Goal: Task Accomplishment & Management: Complete application form

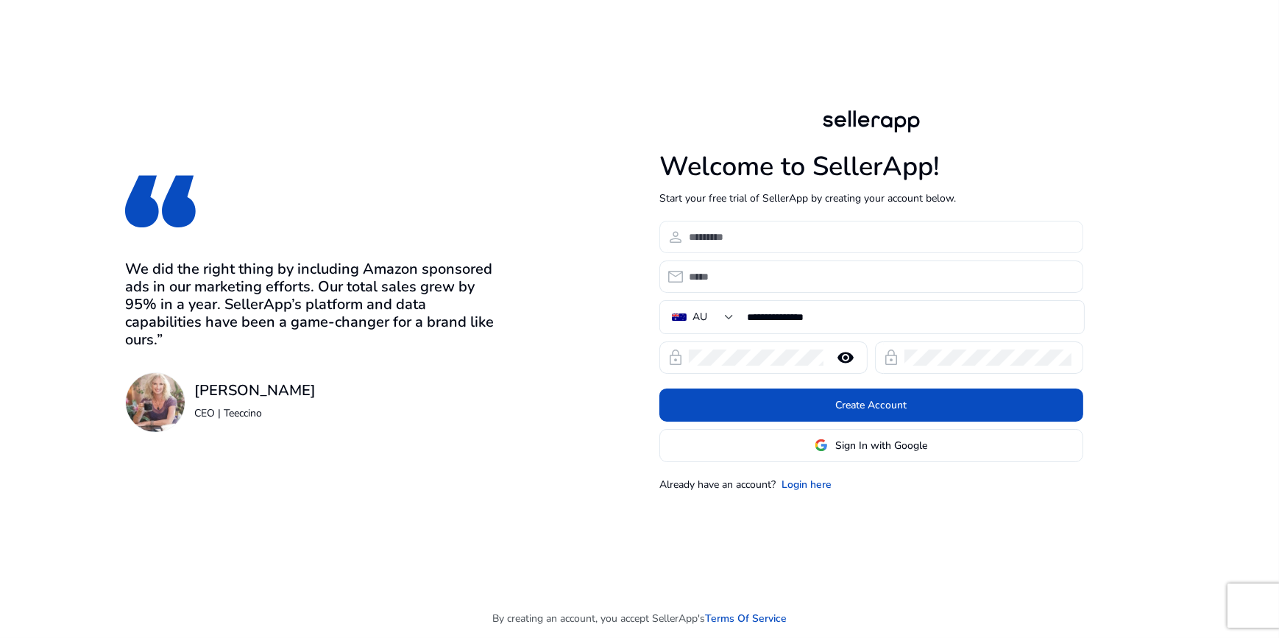
click at [755, 233] on input at bounding box center [880, 237] width 383 height 16
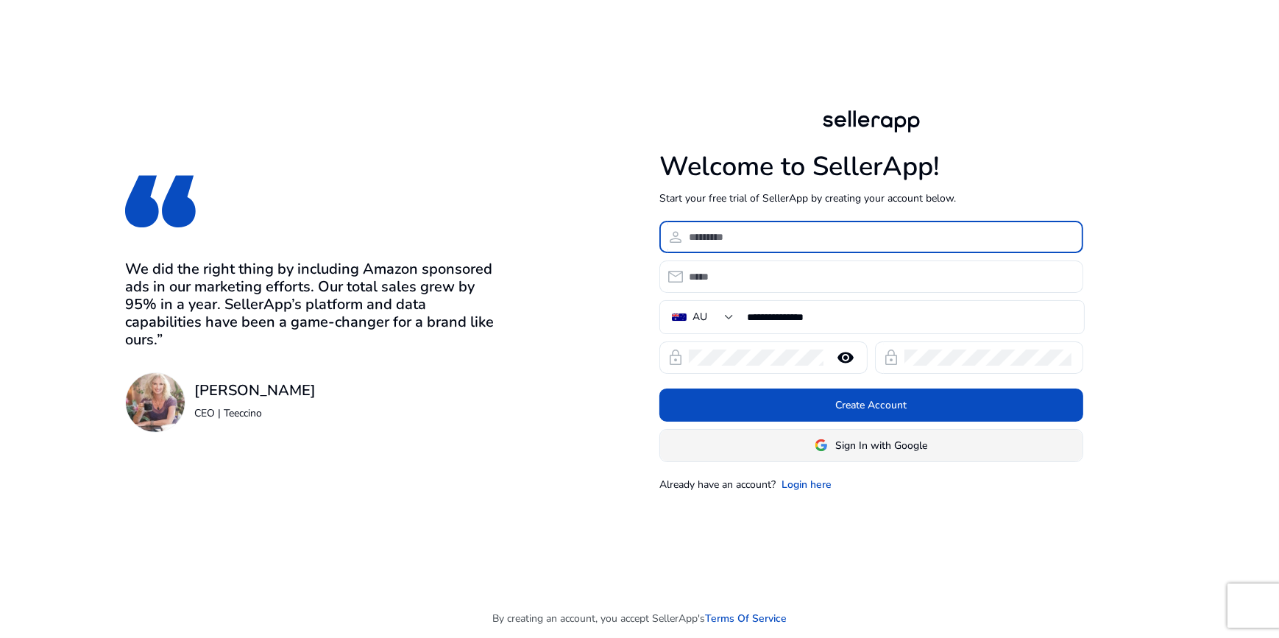
click at [853, 445] on span "Sign In with Google" at bounding box center [881, 445] width 92 height 15
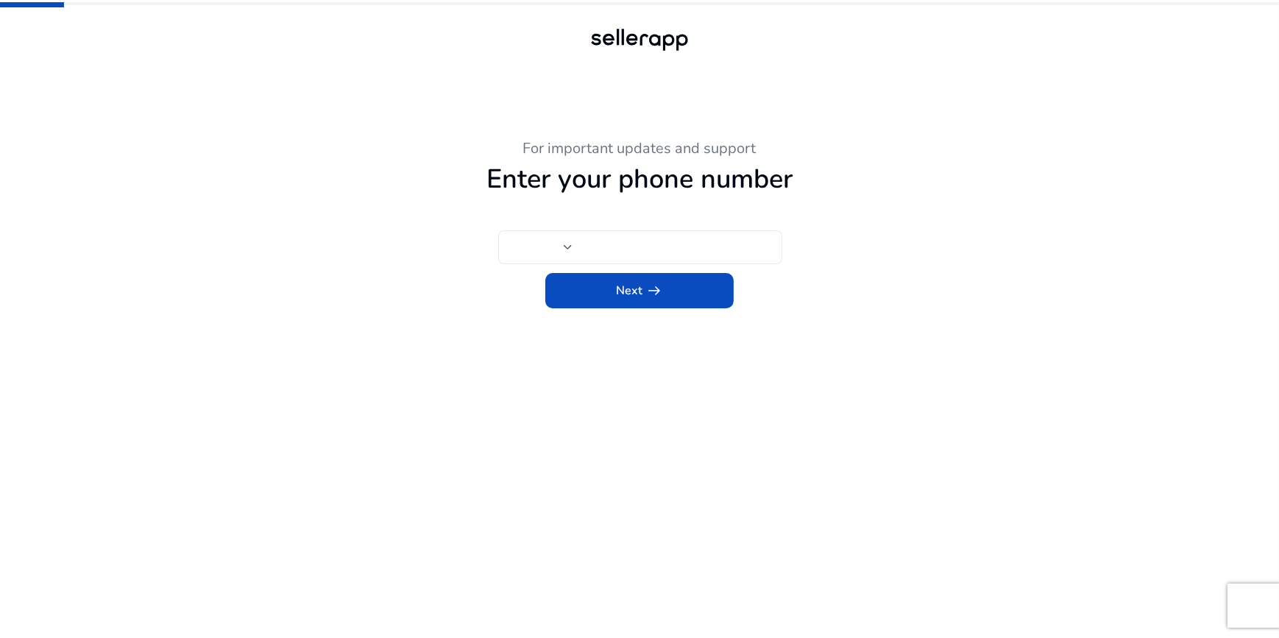
type input "***"
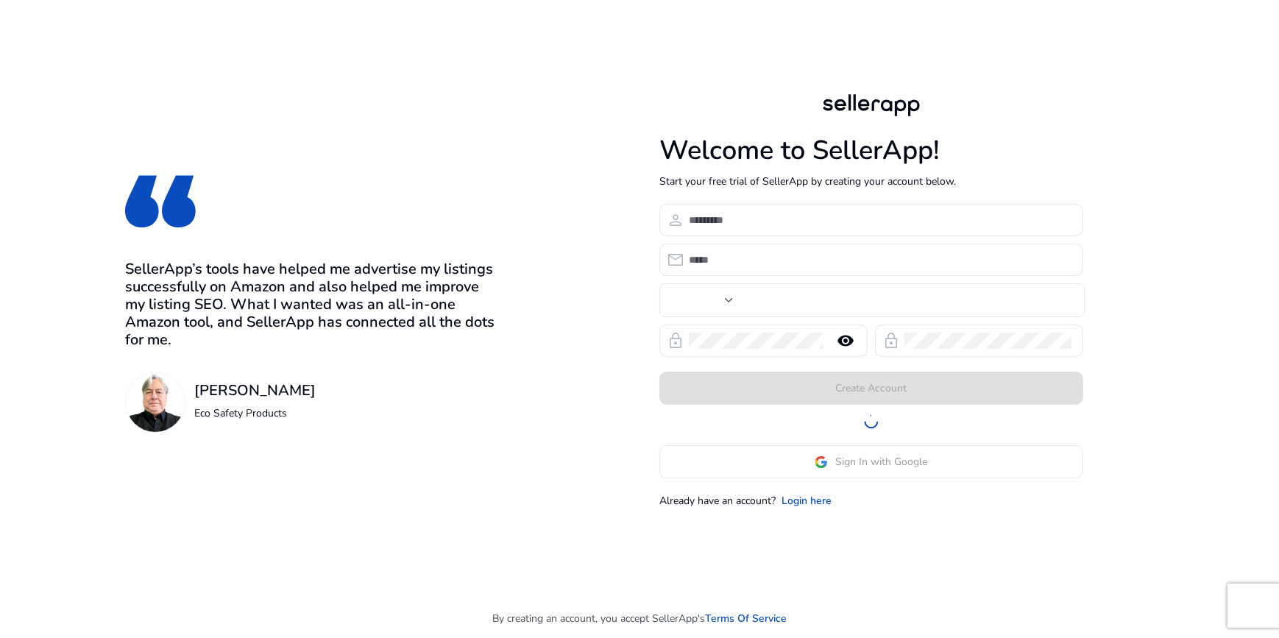
type input "***"
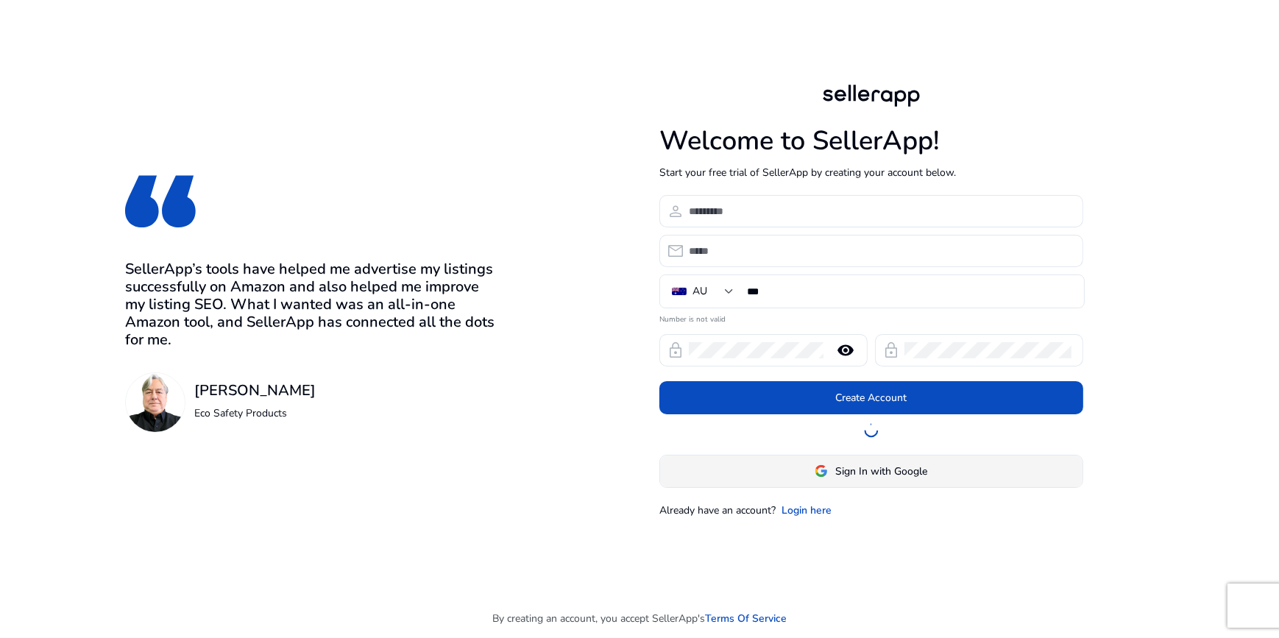
click at [883, 478] on span "Sign In with Google" at bounding box center [881, 471] width 92 height 15
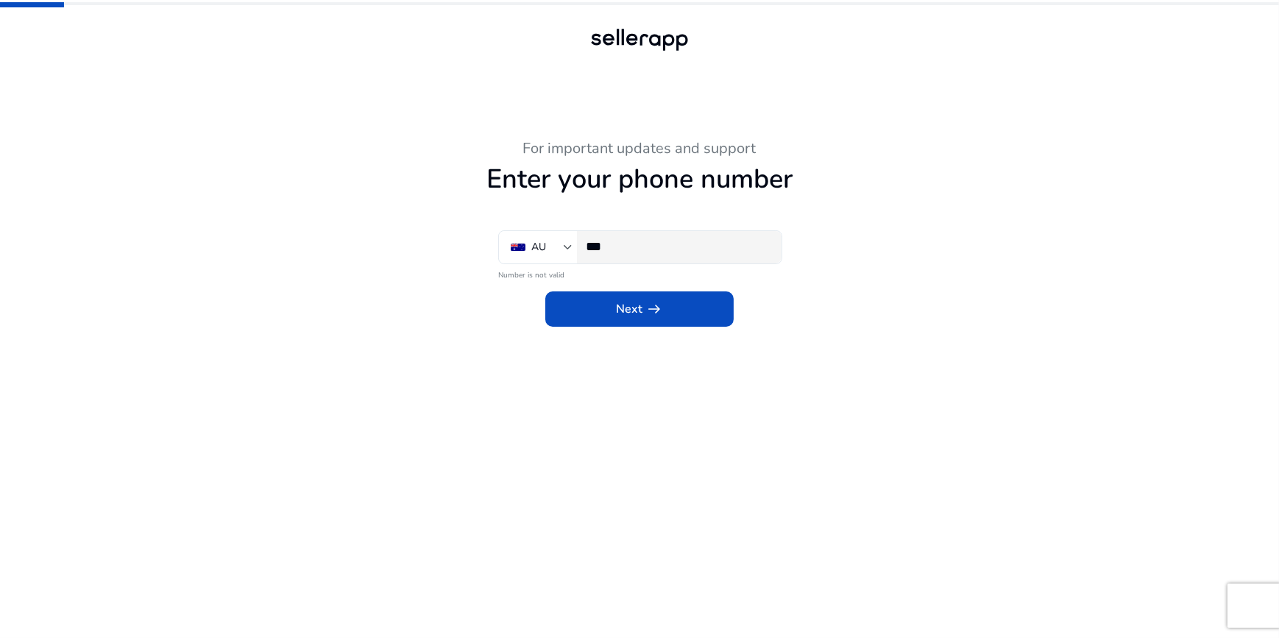
click at [640, 250] on input "***" at bounding box center [678, 246] width 184 height 16
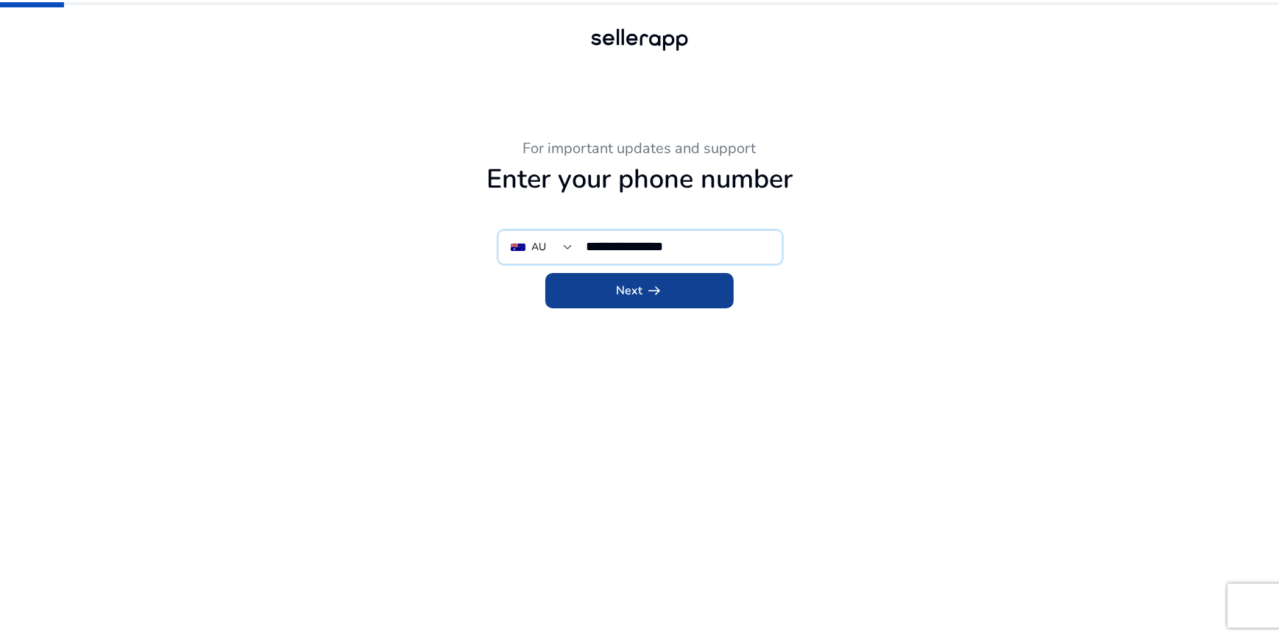
type input "**********"
click at [650, 290] on span "arrow_right_alt" at bounding box center [655, 291] width 18 height 18
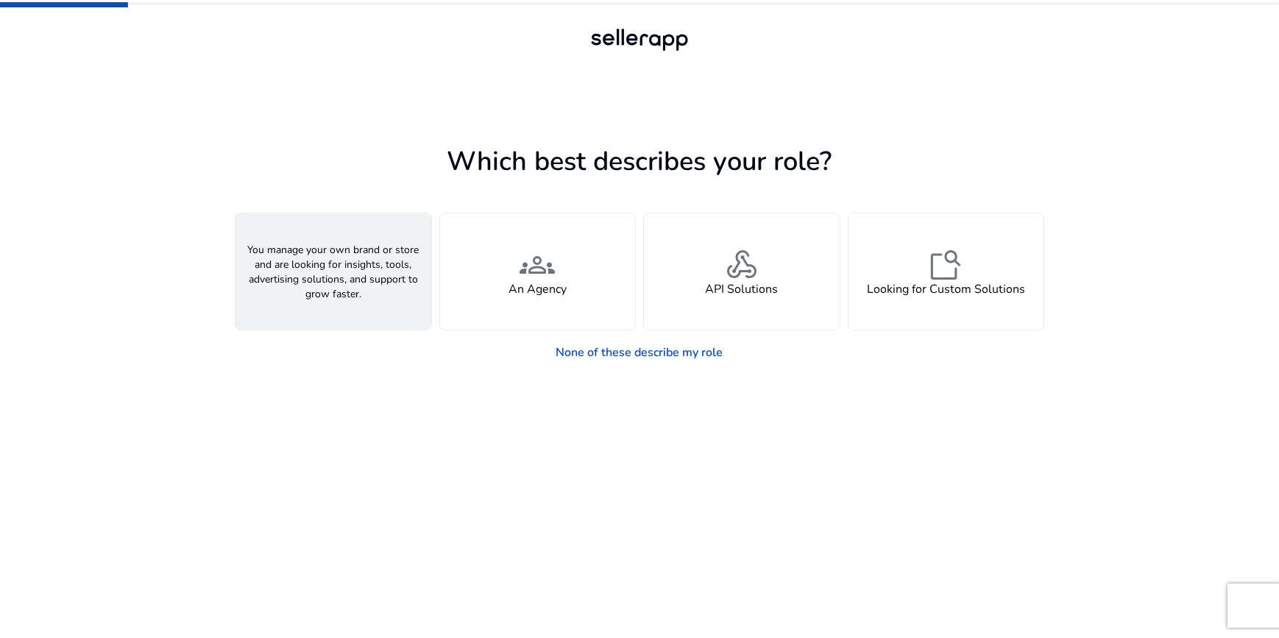
click at [372, 268] on div "person A Seller" at bounding box center [334, 271] width 196 height 116
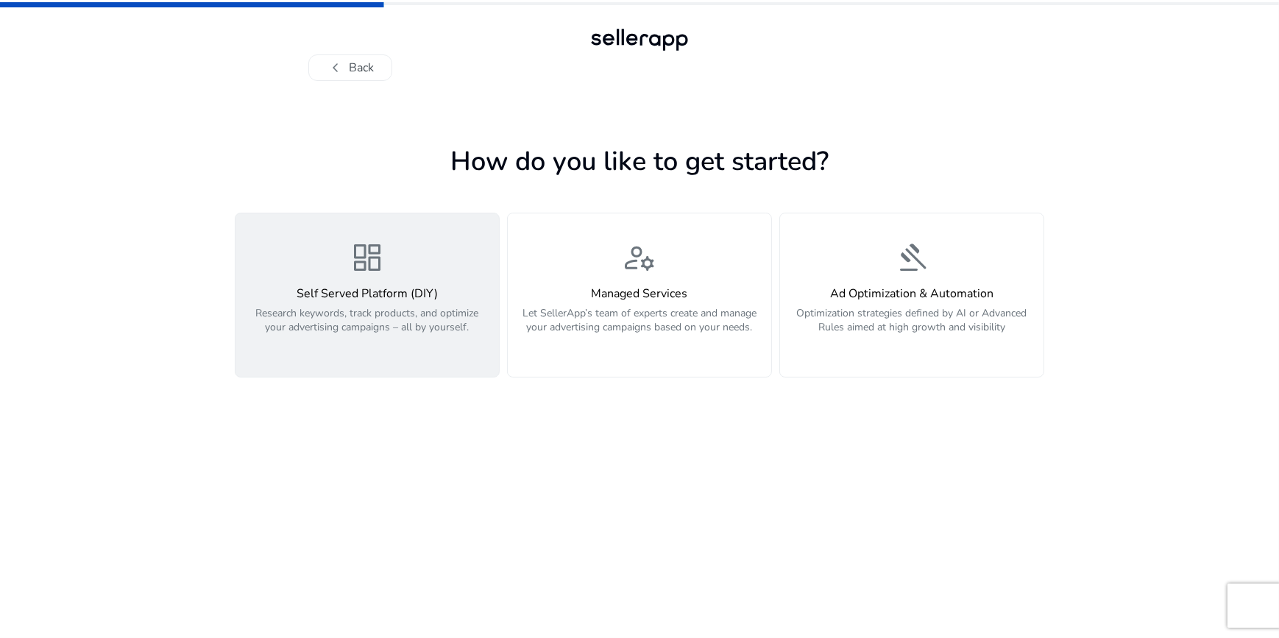
click at [400, 269] on div "dashboard Self Served Platform (DIY) Research keywords, track products, and opt…" at bounding box center [367, 295] width 246 height 110
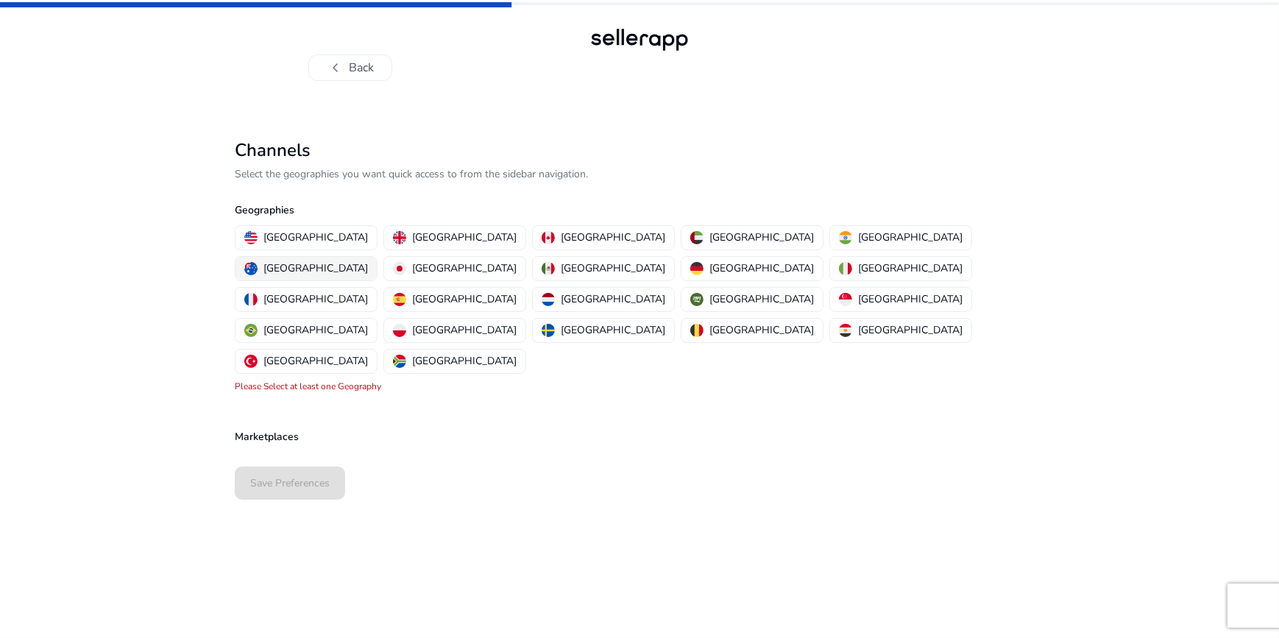
click at [258, 262] on img "button" at bounding box center [250, 268] width 13 height 13
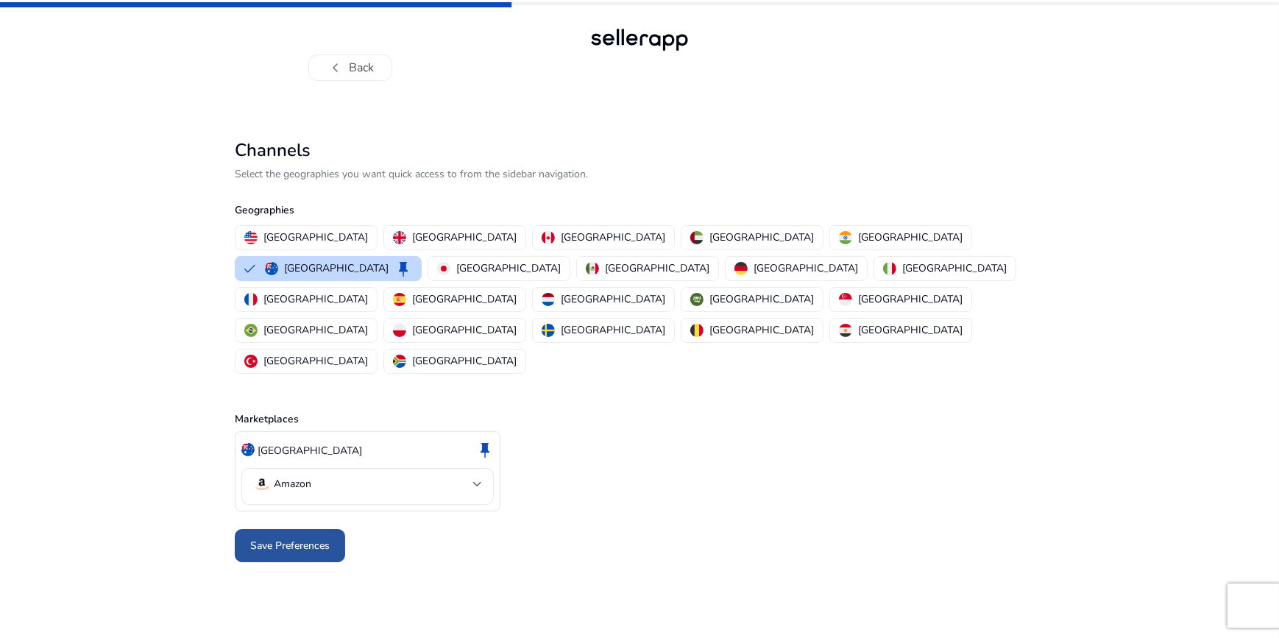
click at [283, 538] on span "Save Preferences" at bounding box center [289, 545] width 79 height 15
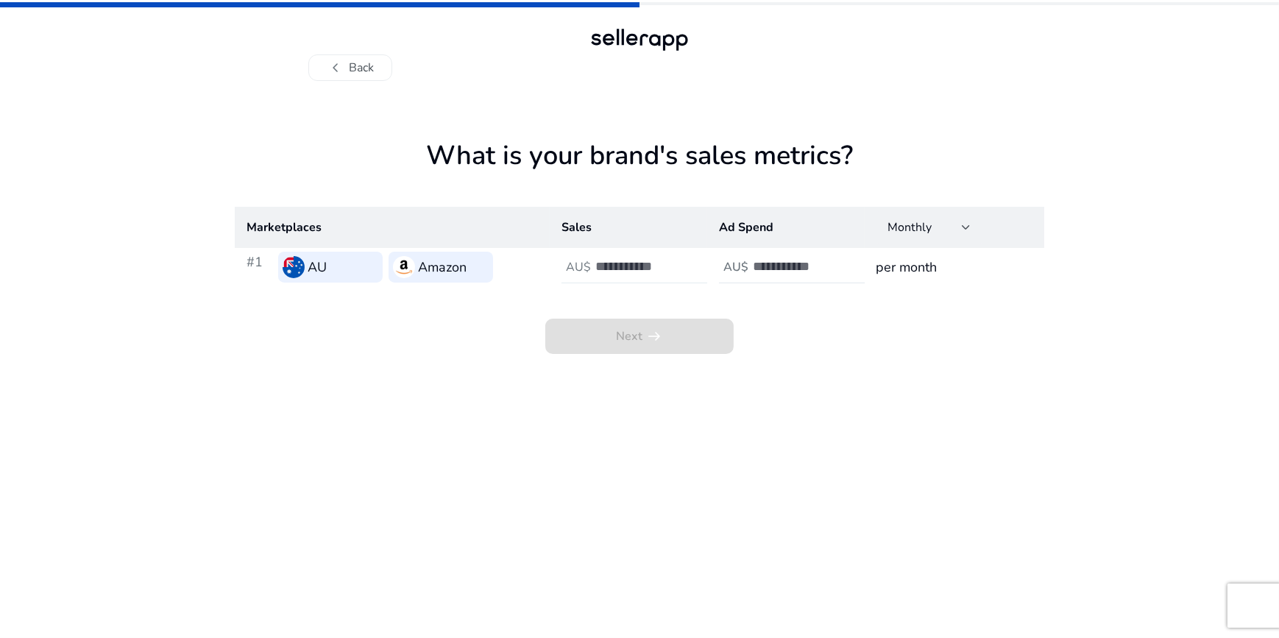
click at [629, 272] on input "number" at bounding box center [645, 266] width 99 height 16
type input "*"
click at [770, 269] on input "number" at bounding box center [802, 266] width 99 height 16
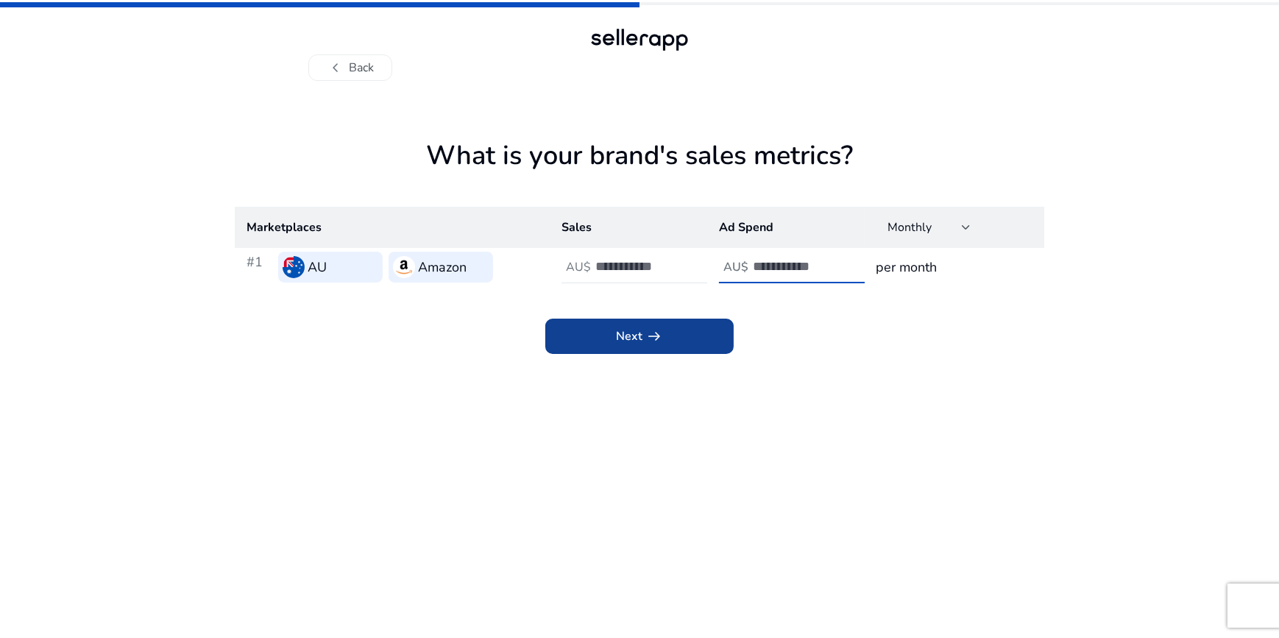
type input "*"
click at [715, 322] on span at bounding box center [639, 336] width 188 height 35
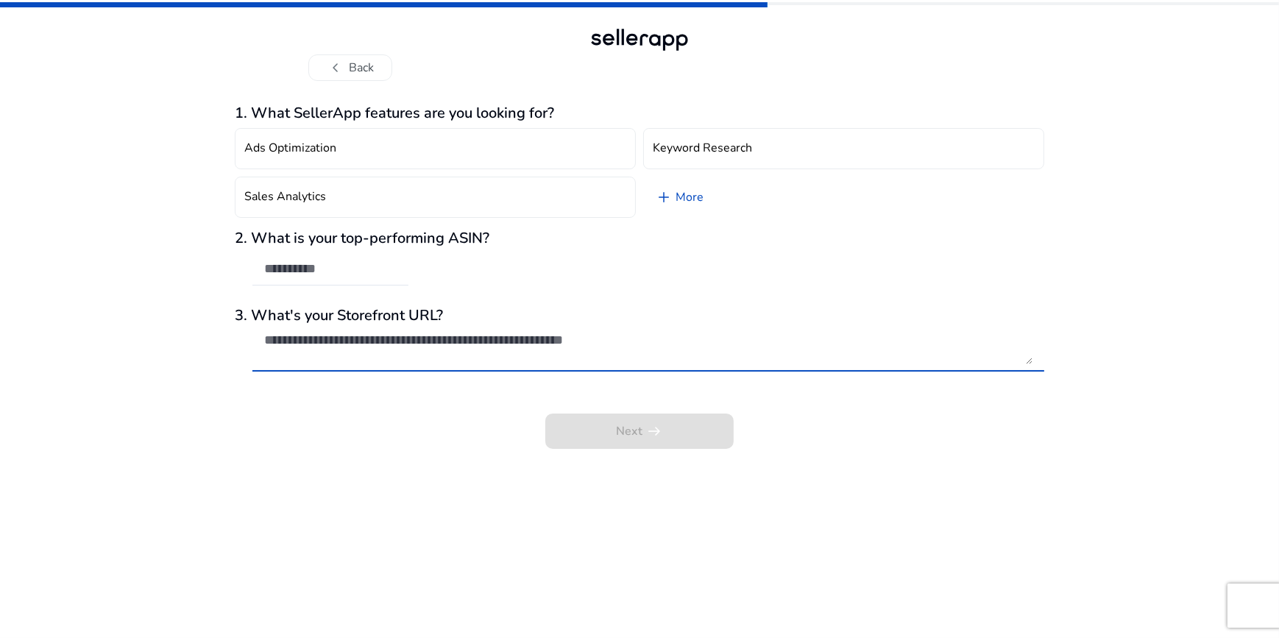
click at [327, 345] on textarea at bounding box center [648, 348] width 768 height 32
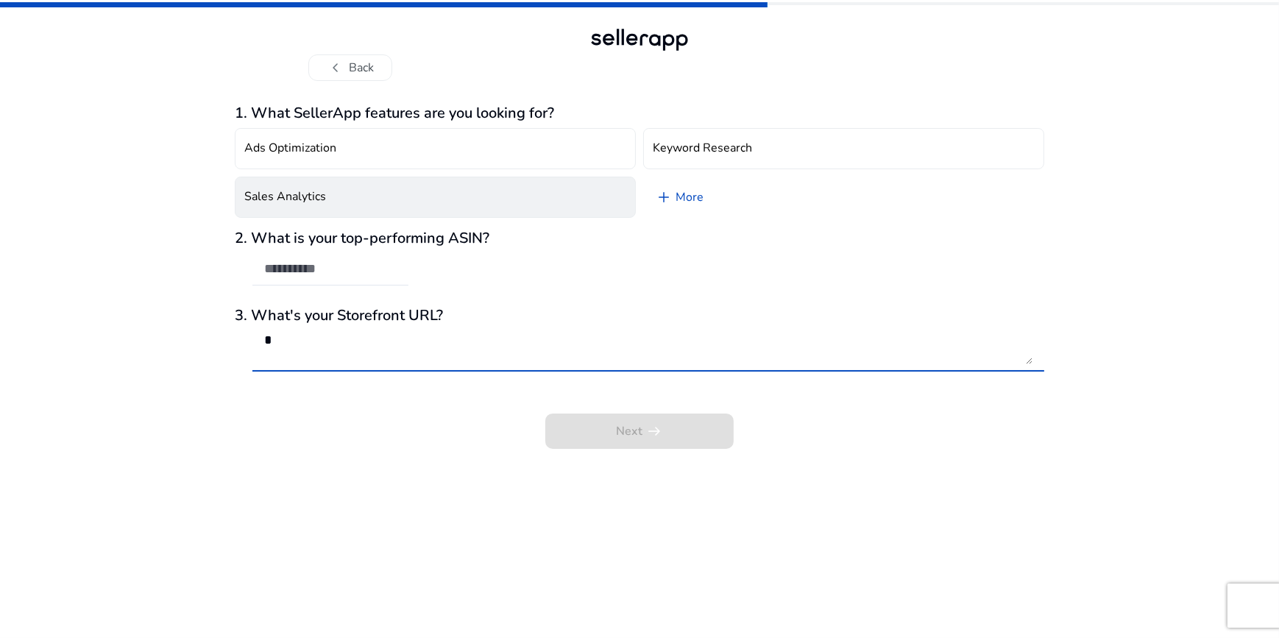
type textarea "*"
click at [336, 195] on button "Sales Analytics" at bounding box center [435, 197] width 401 height 41
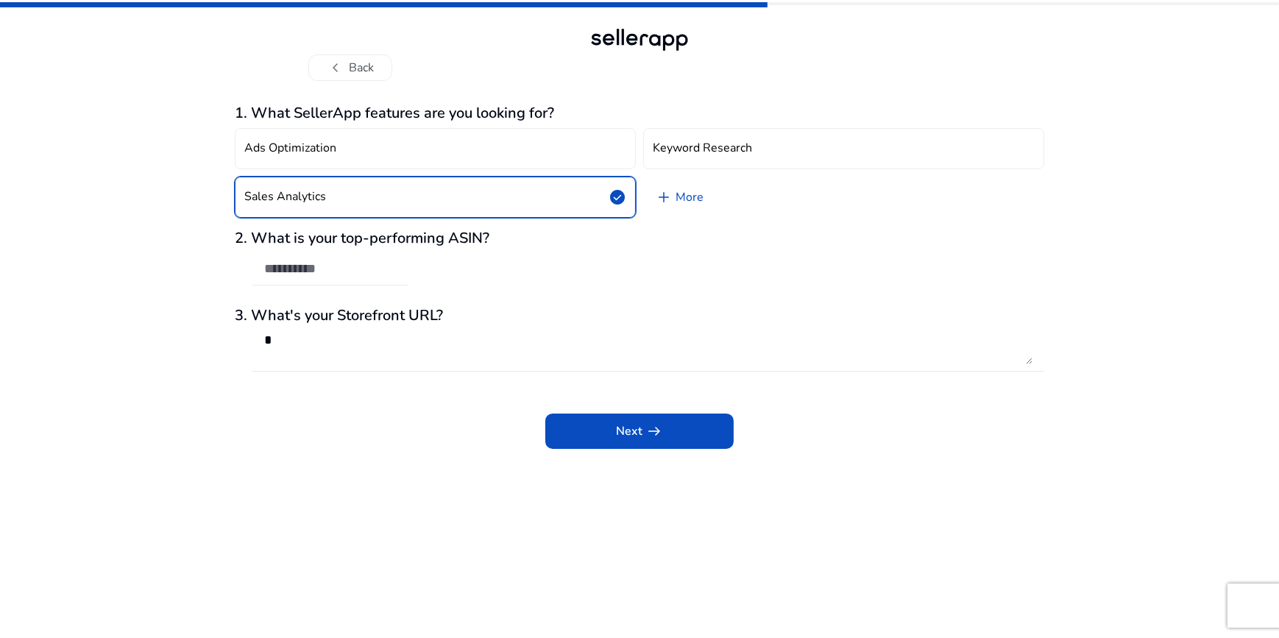
click at [326, 263] on input "text" at bounding box center [330, 269] width 132 height 16
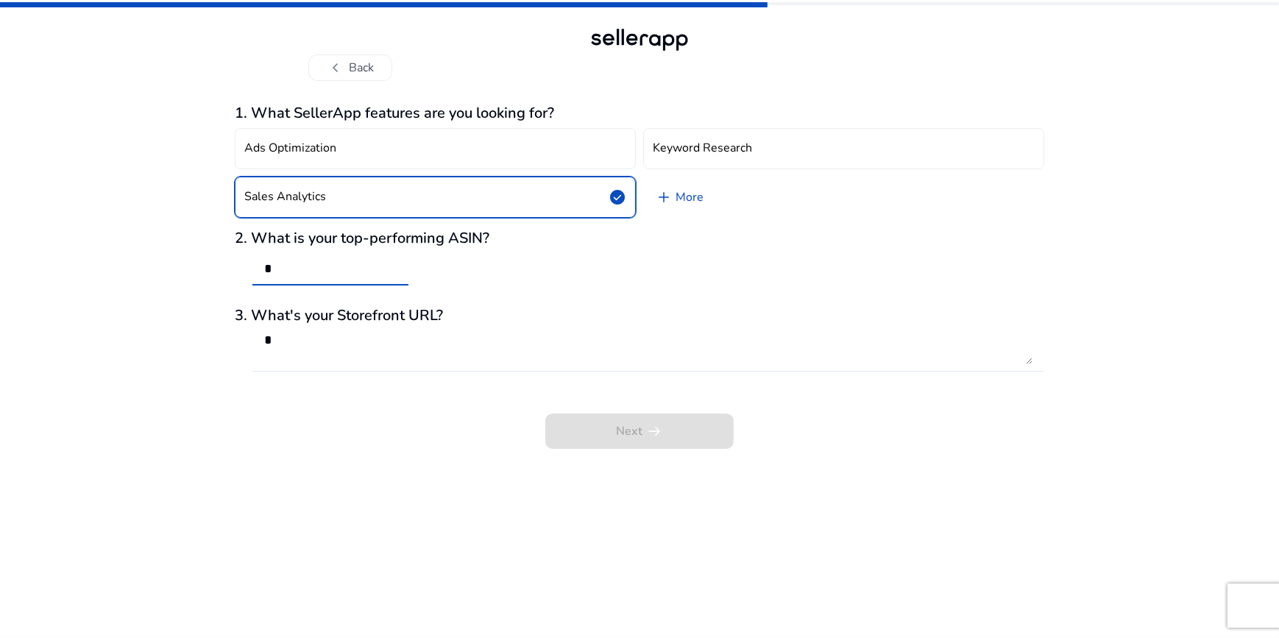
type input "*"
click at [430, 189] on button "Sales Analytics check_circle" at bounding box center [435, 197] width 401 height 41
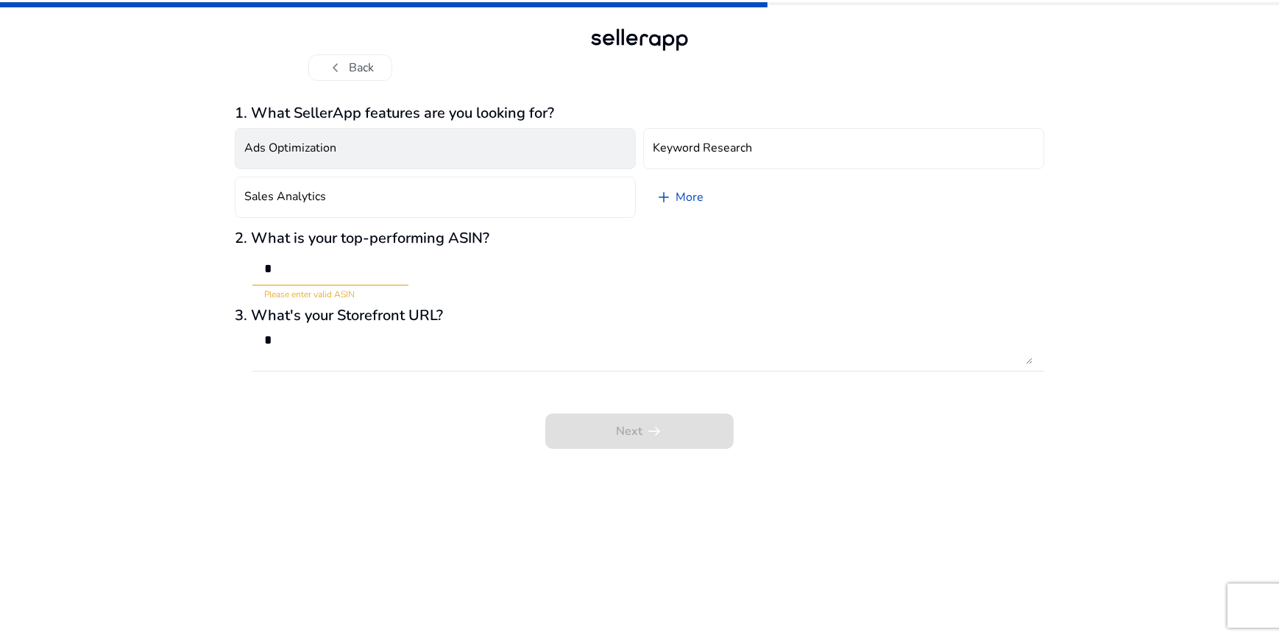
click at [402, 149] on button "Ads Optimization" at bounding box center [435, 148] width 401 height 41
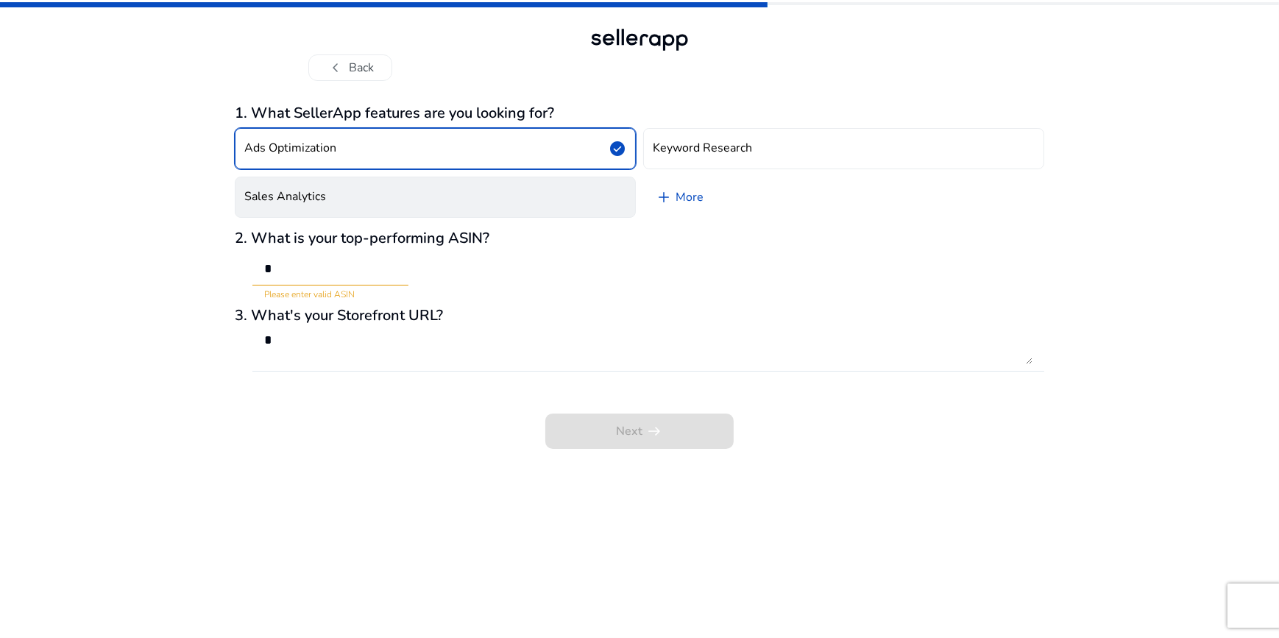
click at [403, 189] on button "Sales Analytics" at bounding box center [435, 197] width 401 height 41
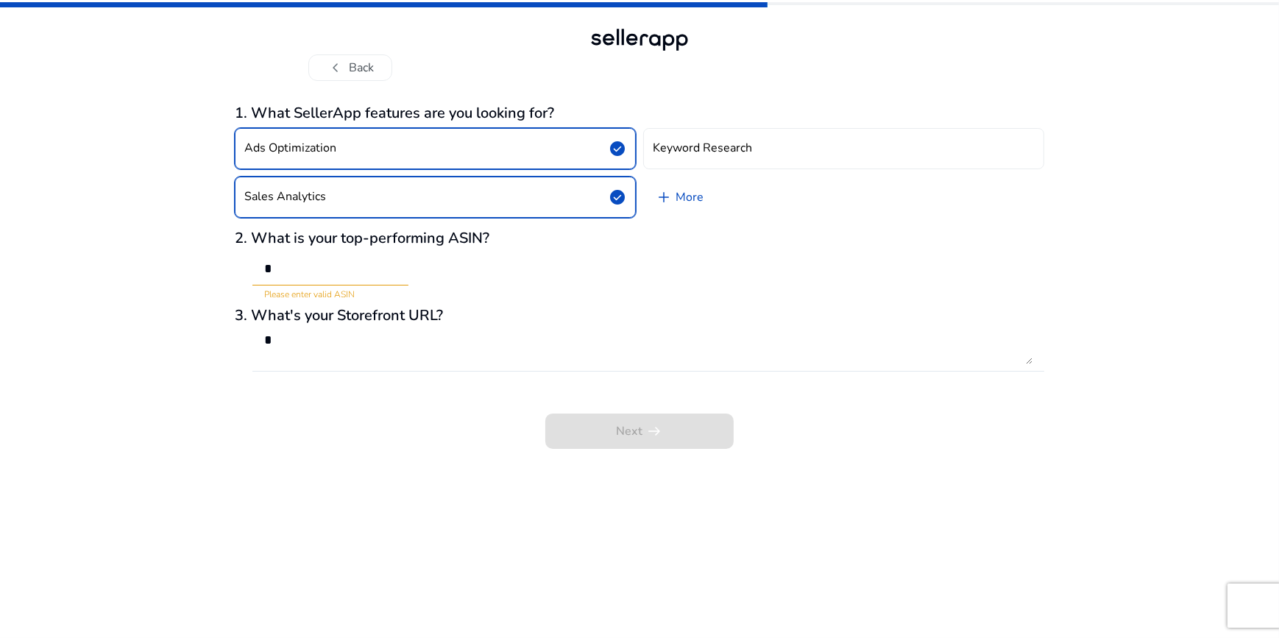
click at [286, 266] on input "*" at bounding box center [330, 269] width 132 height 16
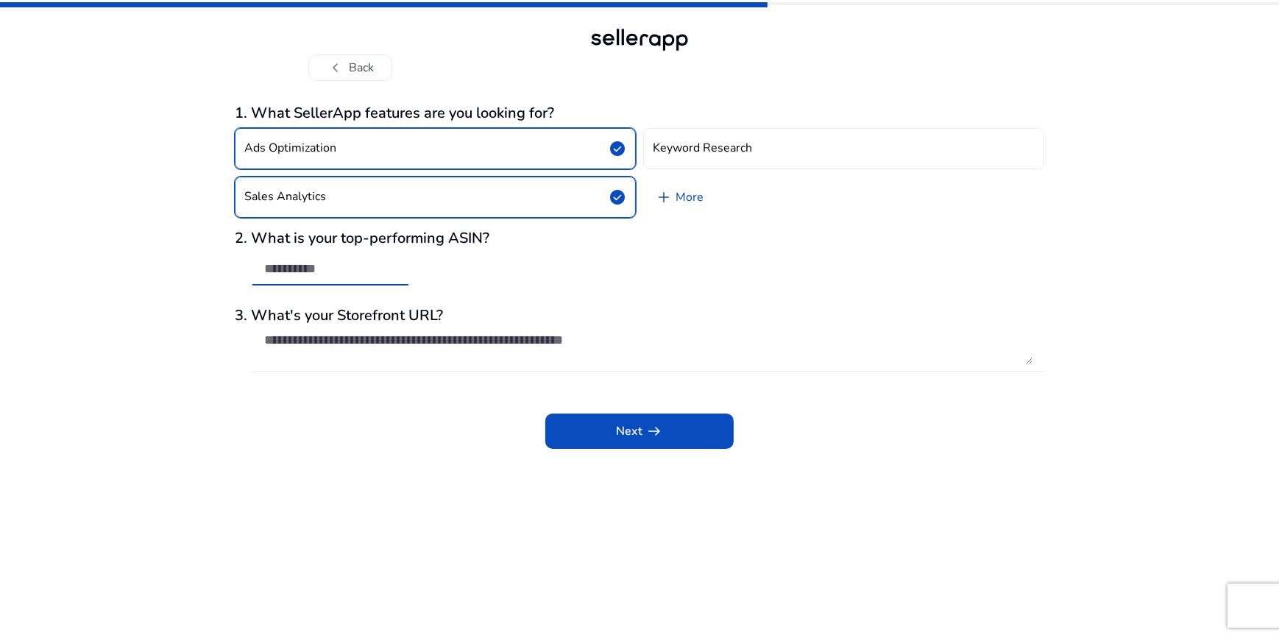
click at [332, 345] on textarea at bounding box center [648, 348] width 768 height 32
